Goal: Transaction & Acquisition: Purchase product/service

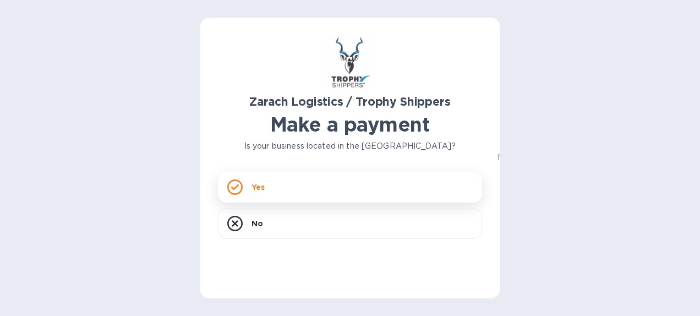
click at [235, 182] on icon at bounding box center [234, 186] width 15 height 15
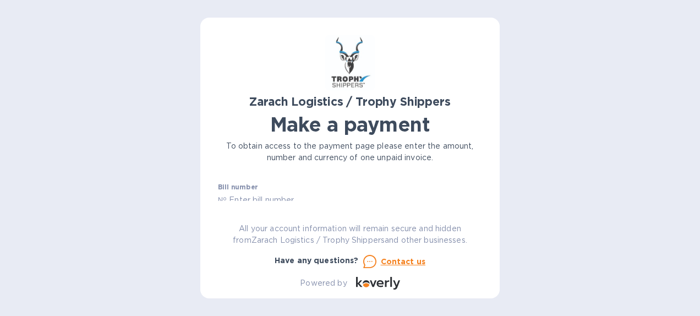
click at [250, 184] on label "Bill number" at bounding box center [238, 187] width 40 height 7
click at [477, 189] on div "Bill number №" at bounding box center [350, 195] width 264 height 25
click at [283, 202] on div "Zarach Logistics / Trophy Shippers Make a payment To obtain access to the payme…" at bounding box center [350, 162] width 264 height 254
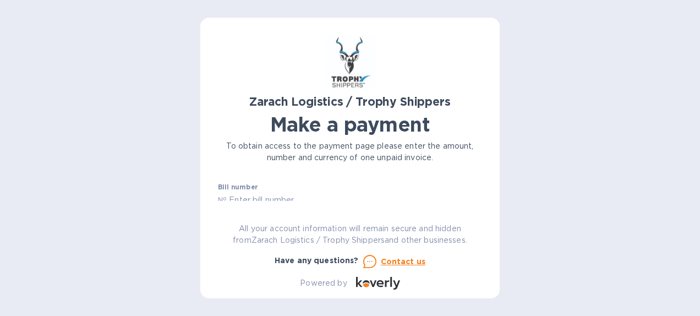
click at [282, 201] on div "Zarach Logistics / Trophy Shippers Make a payment To obtain access to the payme…" at bounding box center [350, 162] width 264 height 254
click at [239, 193] on input "text" at bounding box center [354, 200] width 255 height 17
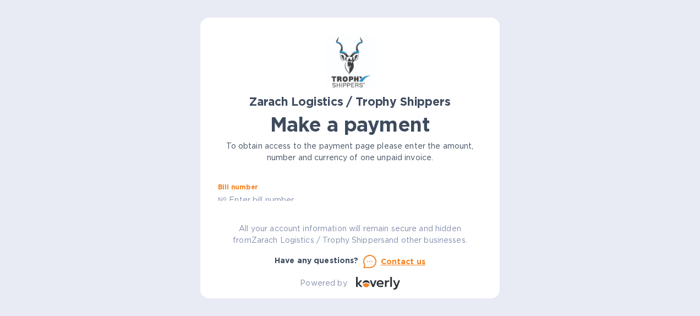
click at [239, 193] on input "text" at bounding box center [354, 200] width 255 height 17
drag, startPoint x: 239, startPoint y: 193, endPoint x: 251, endPoint y: 187, distance: 13.5
click at [251, 187] on div "Bill number №" at bounding box center [350, 195] width 264 height 25
click at [251, 187] on label "Bill number" at bounding box center [238, 187] width 40 height 7
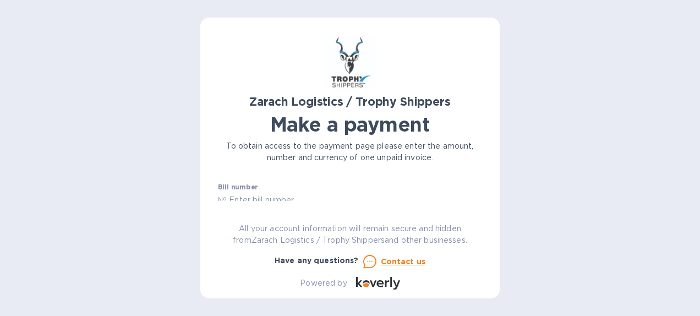
click at [245, 185] on label "Bill number" at bounding box center [238, 187] width 40 height 7
drag, startPoint x: 245, startPoint y: 185, endPoint x: 274, endPoint y: 199, distance: 32.0
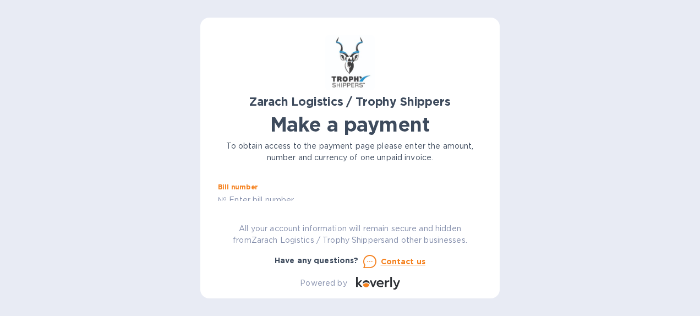
click at [274, 199] on input "text" at bounding box center [354, 200] width 255 height 17
click at [408, 261] on u "Contact us" at bounding box center [403, 261] width 45 height 9
click at [482, 161] on p "To obtain access to the payment page please enter the amount, number and curren…" at bounding box center [350, 151] width 264 height 23
drag, startPoint x: 482, startPoint y: 161, endPoint x: 478, endPoint y: 215, distance: 54.0
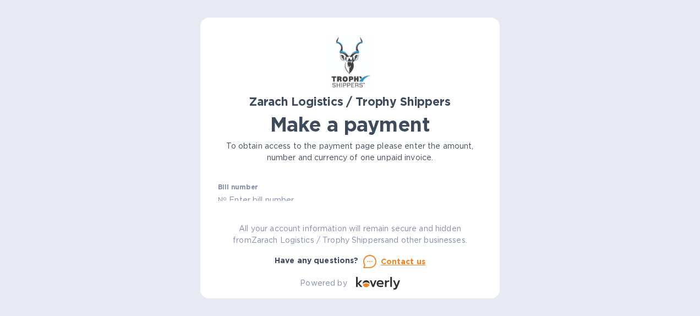
click at [478, 215] on div "Zarach Logistics / Trophy Shippers Make a payment To obtain access to the payme…" at bounding box center [350, 162] width 264 height 254
click at [248, 185] on label "Bill number" at bounding box center [238, 187] width 40 height 7
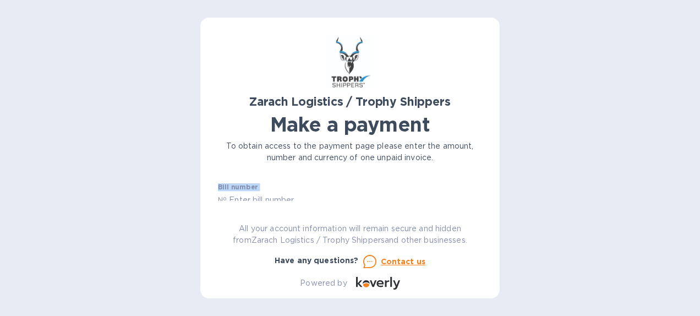
click at [248, 185] on label "Bill number" at bounding box center [238, 187] width 40 height 7
click at [469, 157] on p "To obtain access to the payment page please enter the amount, number and curren…" at bounding box center [350, 151] width 264 height 23
click at [463, 144] on p "To obtain access to the payment page please enter the amount, number and curren…" at bounding box center [350, 151] width 264 height 23
